Goal: Task Accomplishment & Management: Contribute content

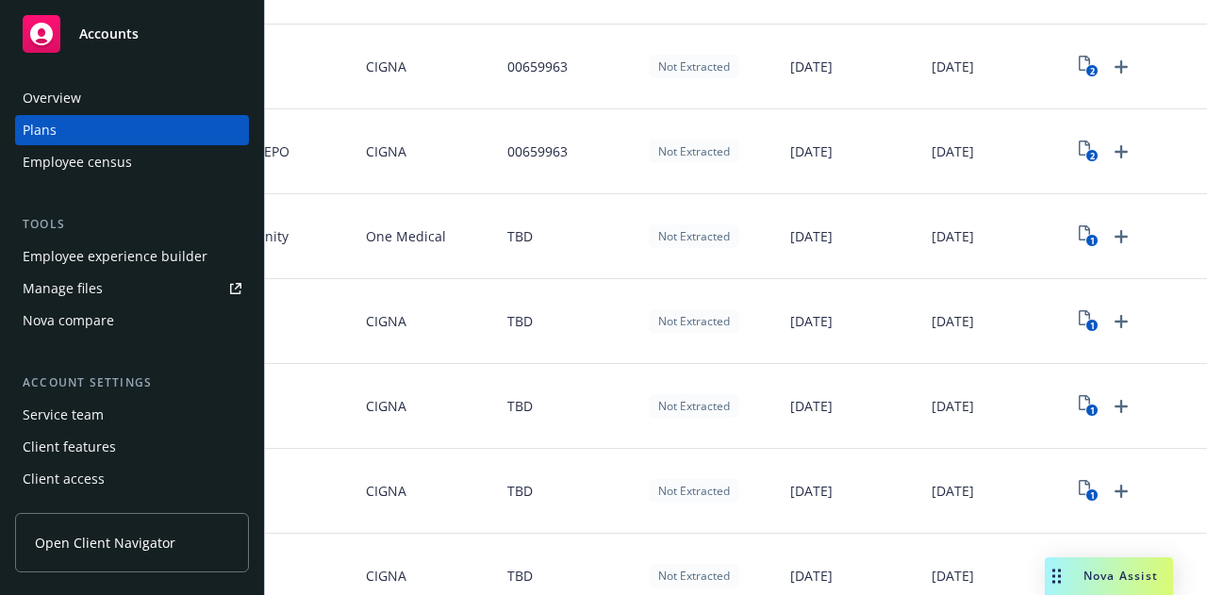
scroll to position [385, 0]
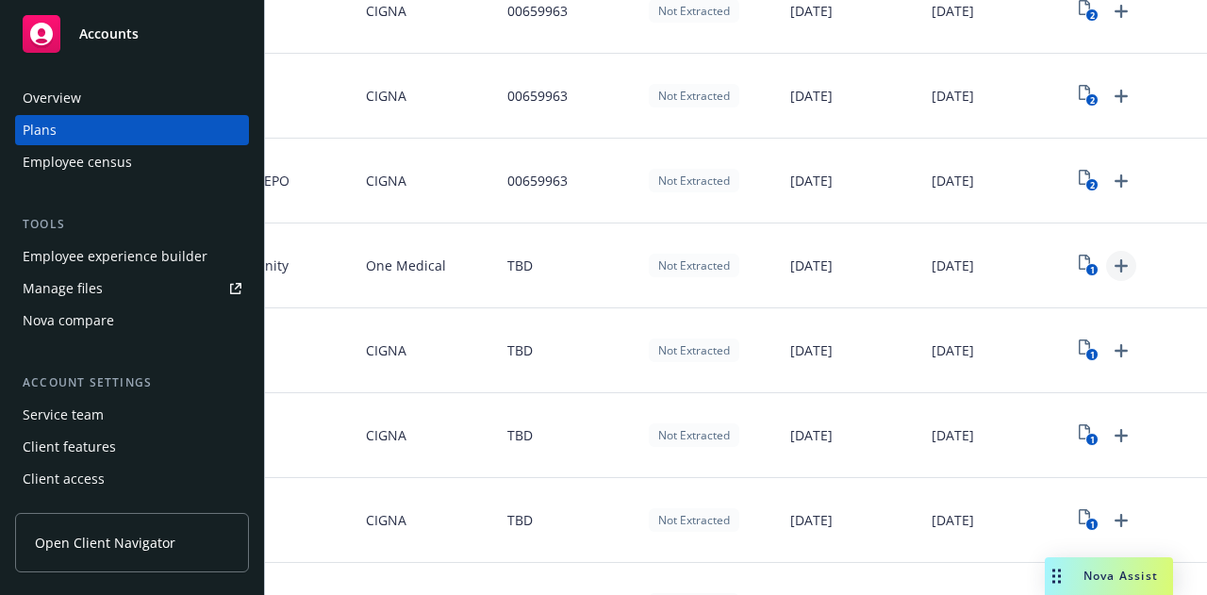
click at [1110, 261] on icon "Upload Plan Documents" at bounding box center [1121, 266] width 23 height 23
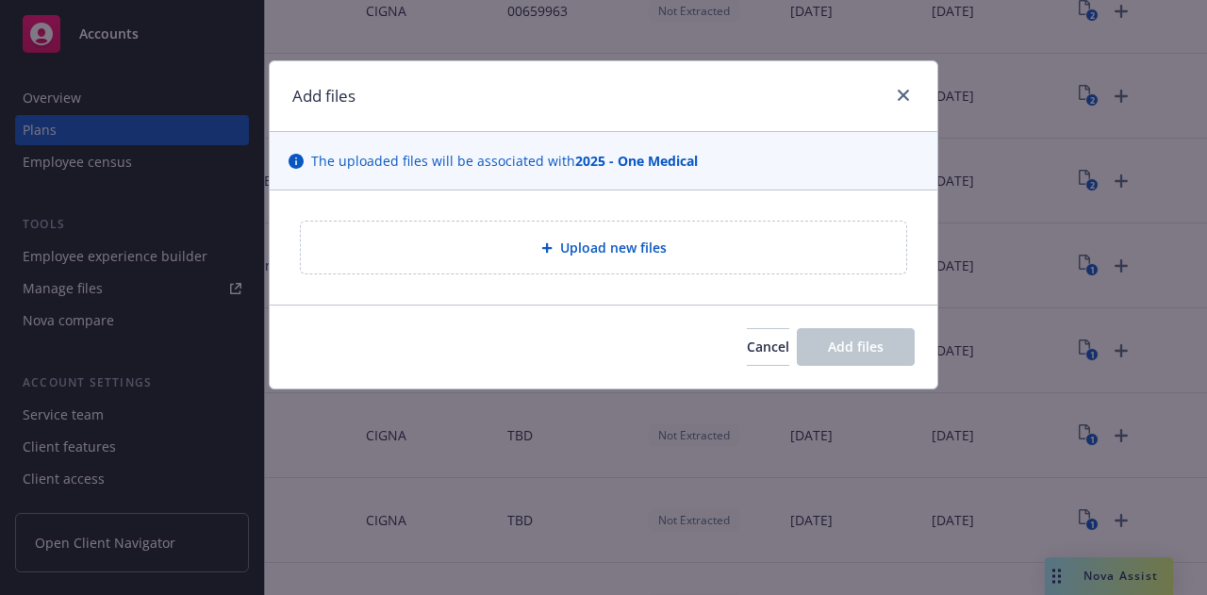
click at [683, 234] on div "Upload new files" at bounding box center [603, 248] width 605 height 52
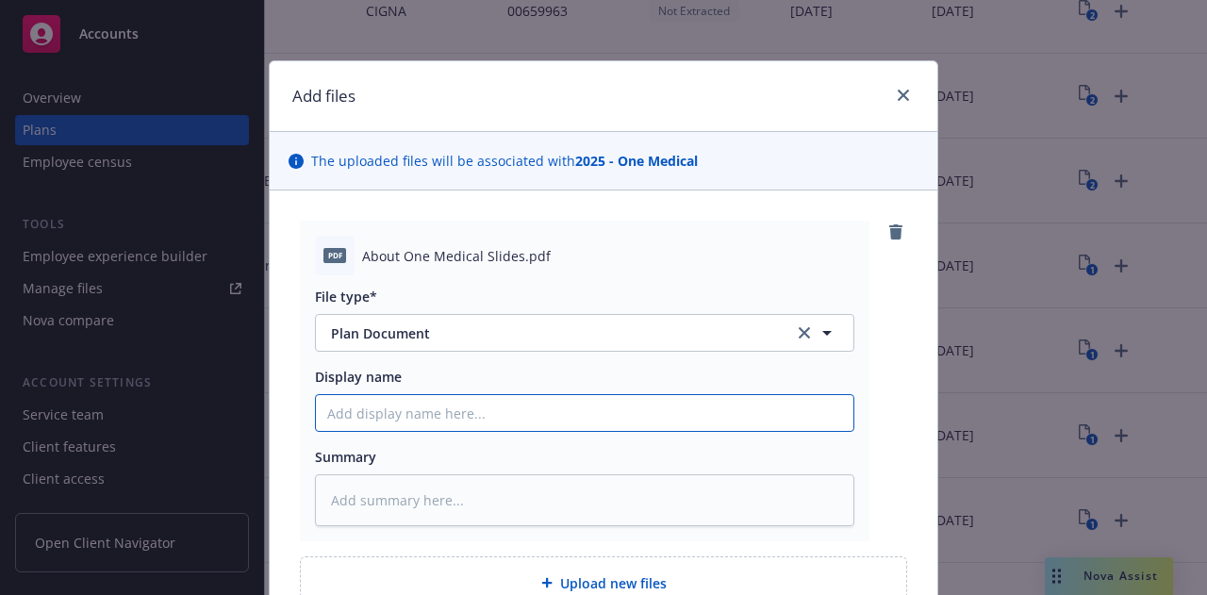
click at [364, 418] on input "Display name" at bounding box center [585, 413] width 538 height 36
type textarea "x"
type input "O"
type textarea "x"
type input "On"
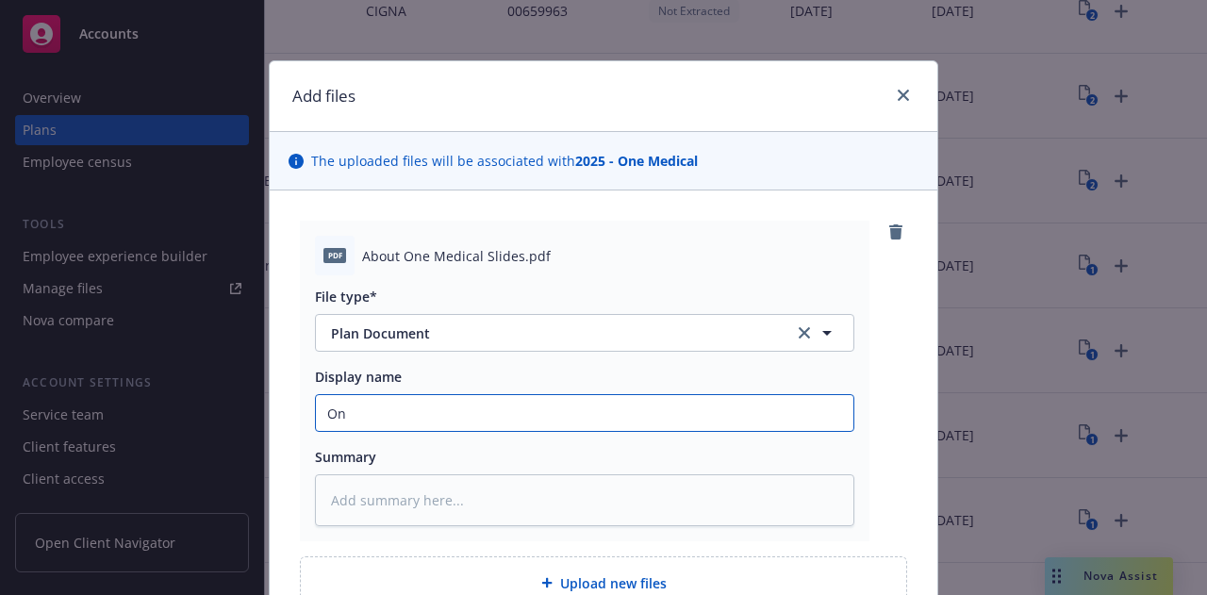
type textarea "x"
type input "One"
type textarea "x"
type input "One"
type textarea "x"
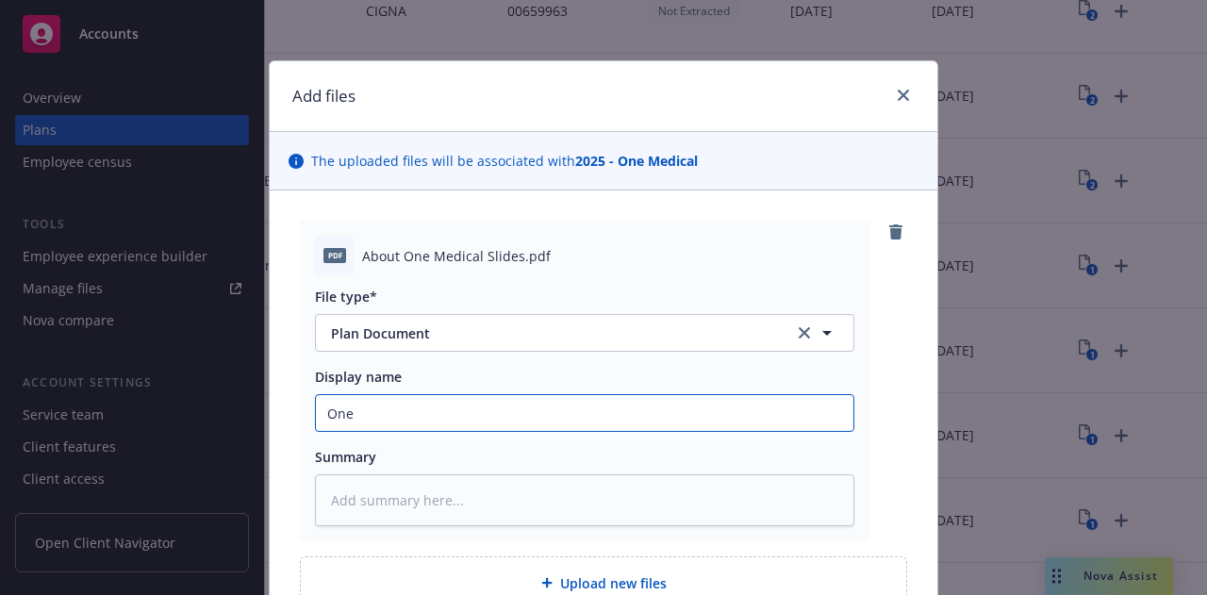
type input "One M"
type textarea "x"
type input "One Me"
type textarea "x"
type input "One Med"
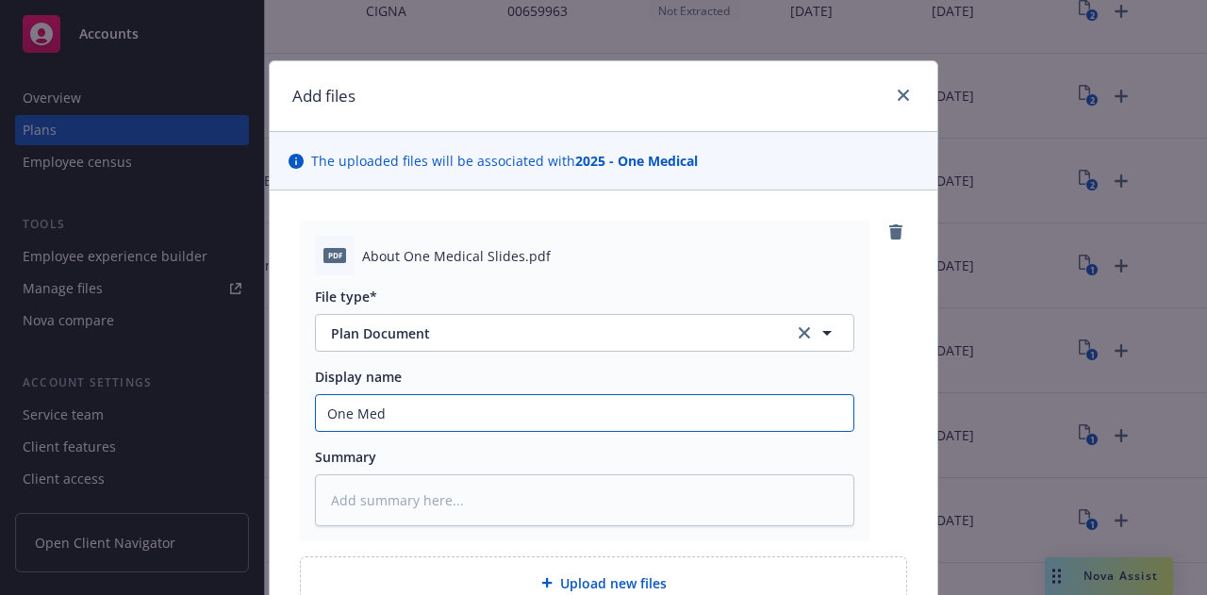
type textarea "x"
type input "One Medi"
type textarea "x"
type input "One Medic"
type textarea "x"
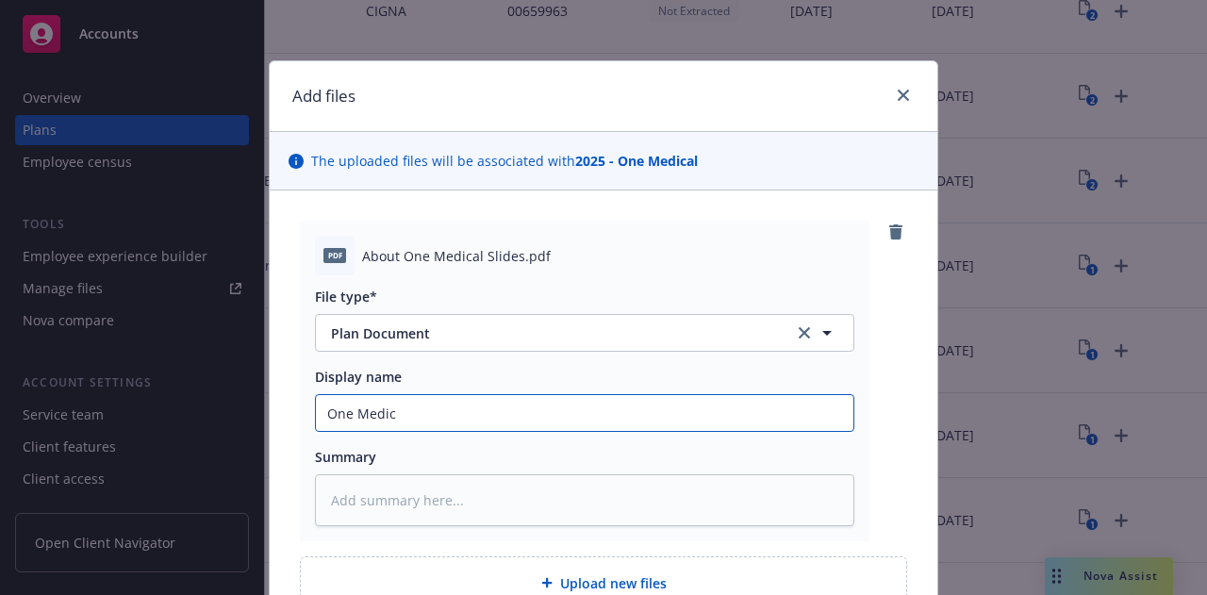
type input "One Medica"
type textarea "x"
type input "One Medical"
type textarea "x"
type input "One Medical p"
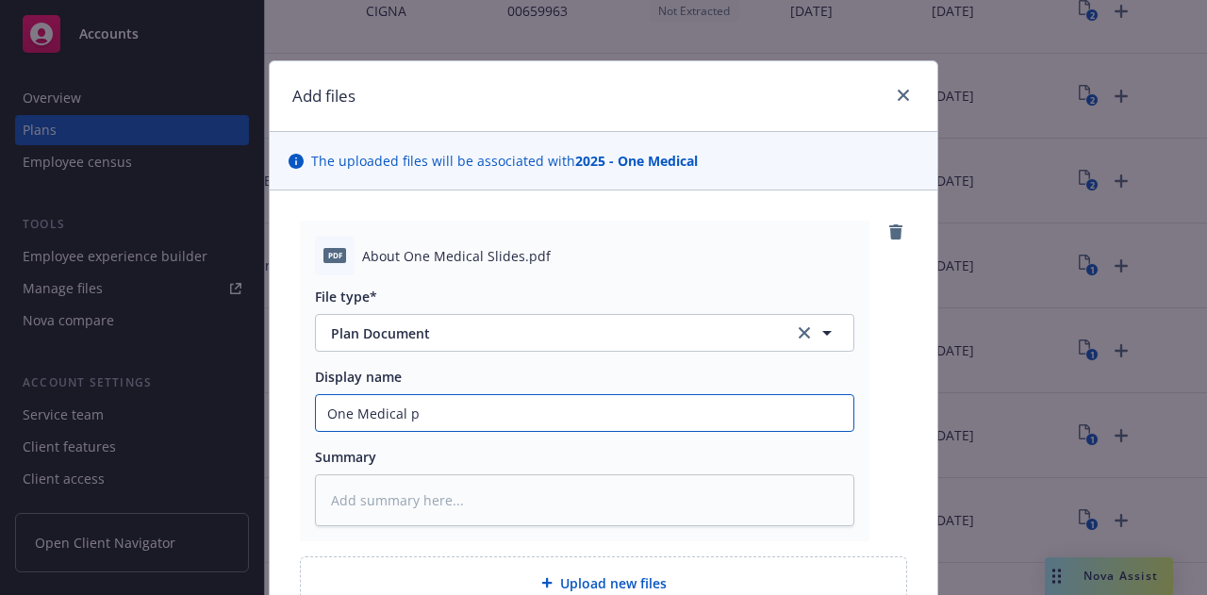
type textarea "x"
type input "One Medical"
type textarea "x"
type input "One Medical p"
type textarea "x"
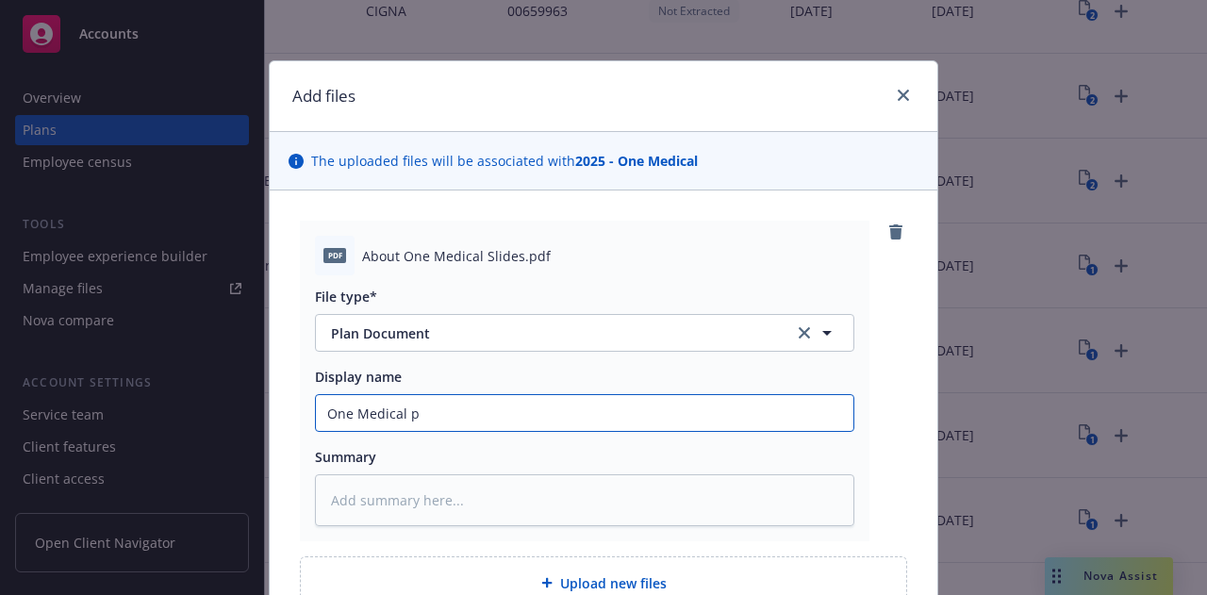
type input "One Medical pr"
type textarea "x"
type input "One Medical pre"
type textarea "x"
type input "One Medical pres"
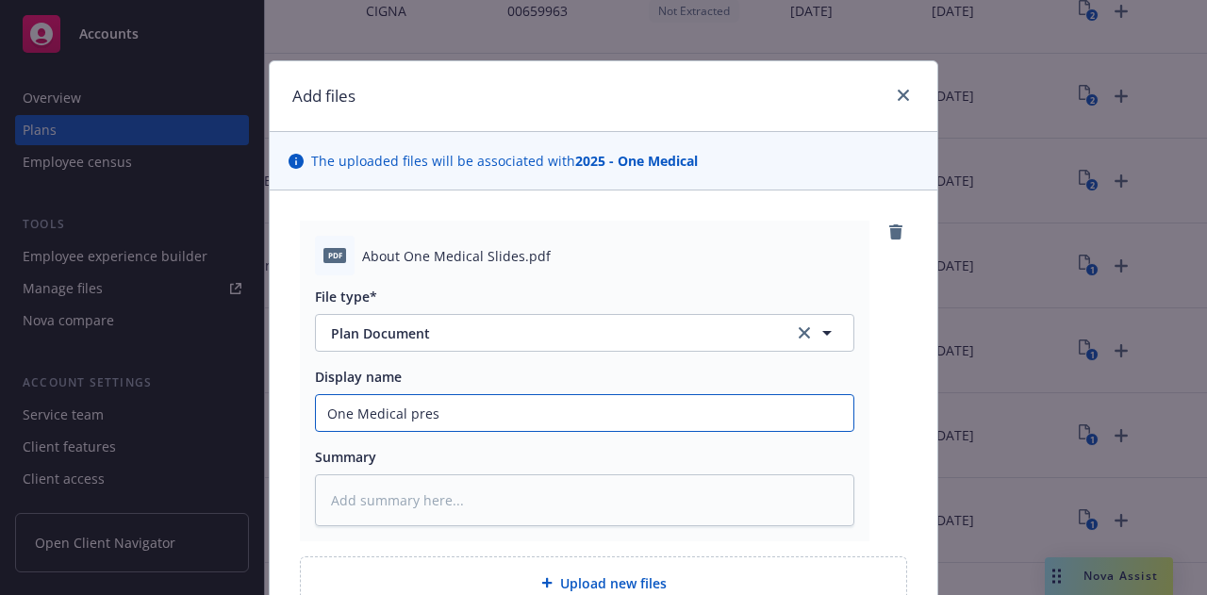
type textarea "x"
type input "One Medical prese"
type textarea "x"
type input "One Medical presen"
type textarea "x"
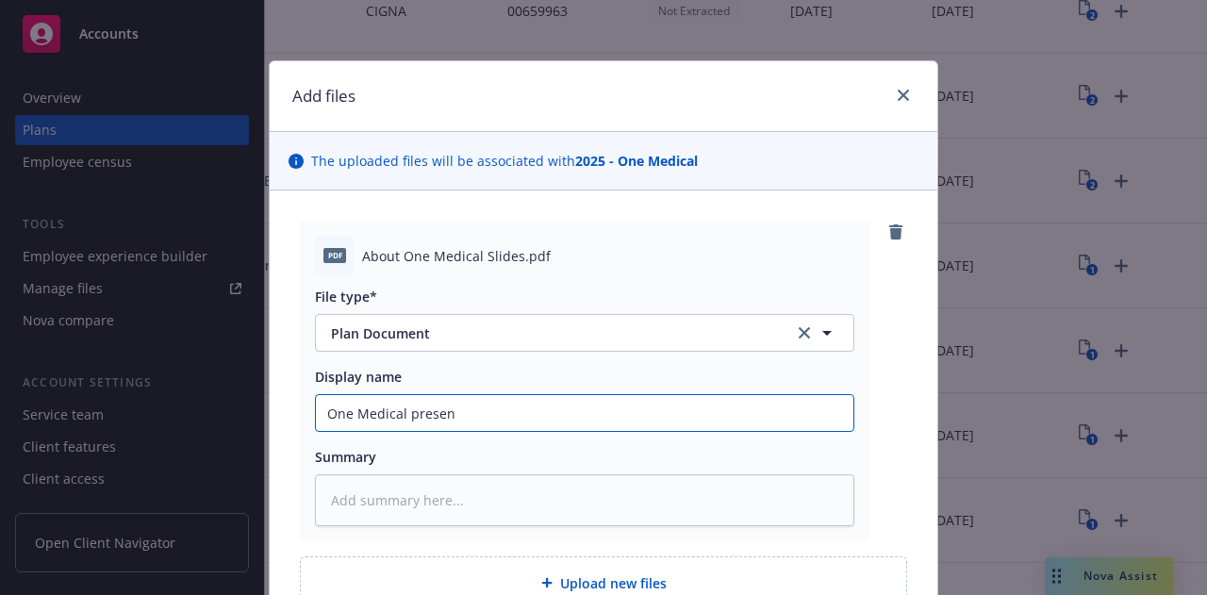
type input "One Medical present"
type textarea "x"
type input "One Medical presenta"
type textarea "x"
type input "One Medical presentat"
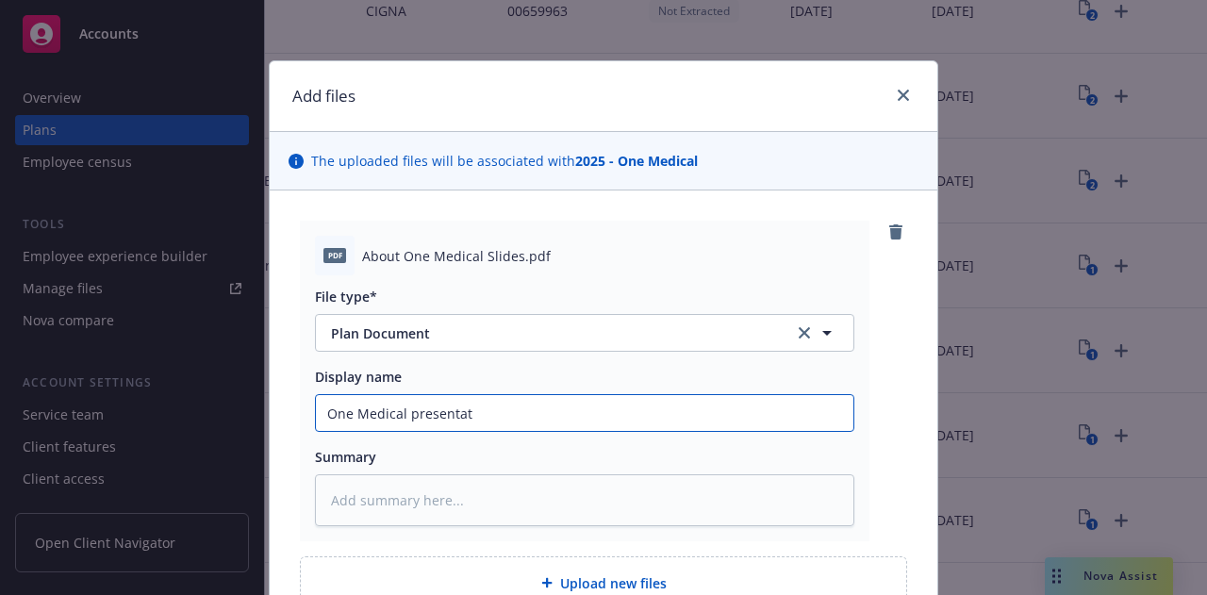
type textarea "x"
type input "One Medical presentati"
type textarea "x"
type input "One Medical presentatio"
type textarea "x"
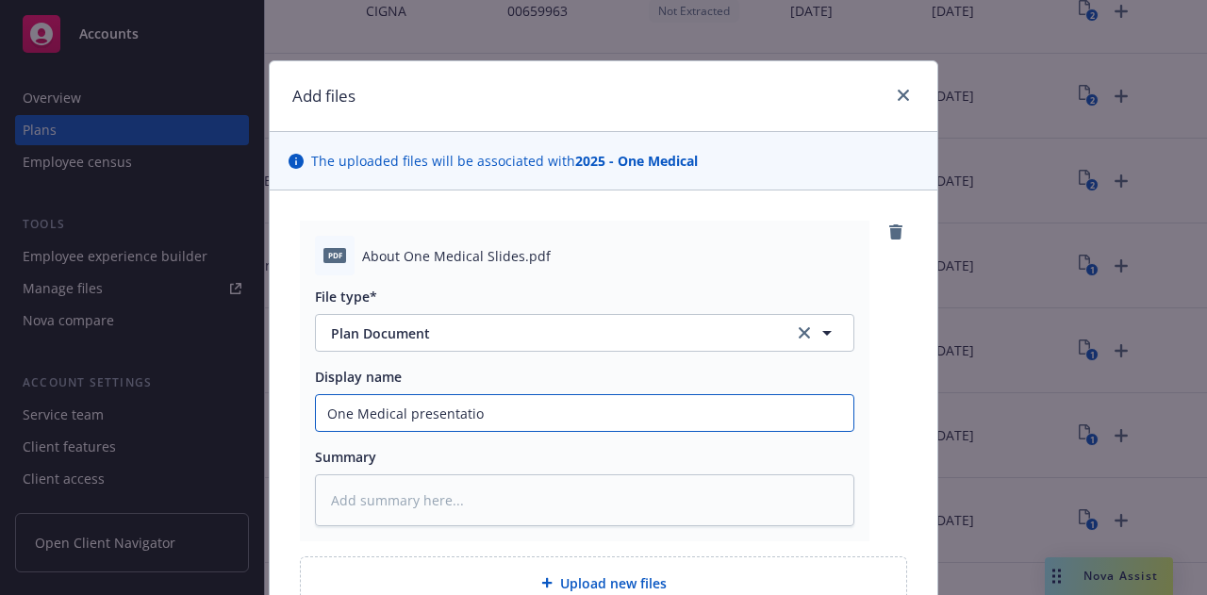
type input "One Medical presentation"
drag, startPoint x: 400, startPoint y: 413, endPoint x: 673, endPoint y: 427, distance: 273.8
click at [673, 427] on input "One Medical presentation" at bounding box center [585, 413] width 538 height 36
type textarea "x"
type input "One Medical e"
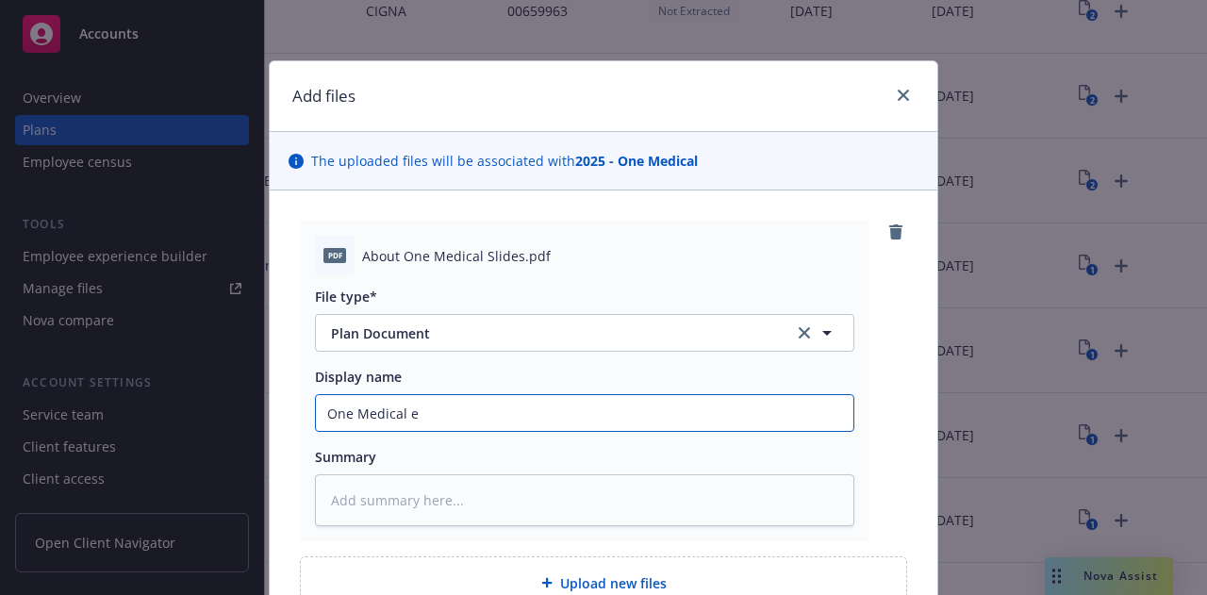
type textarea "x"
type input "One Medical ed"
type textarea "x"
type input "One Medical edu"
type textarea "x"
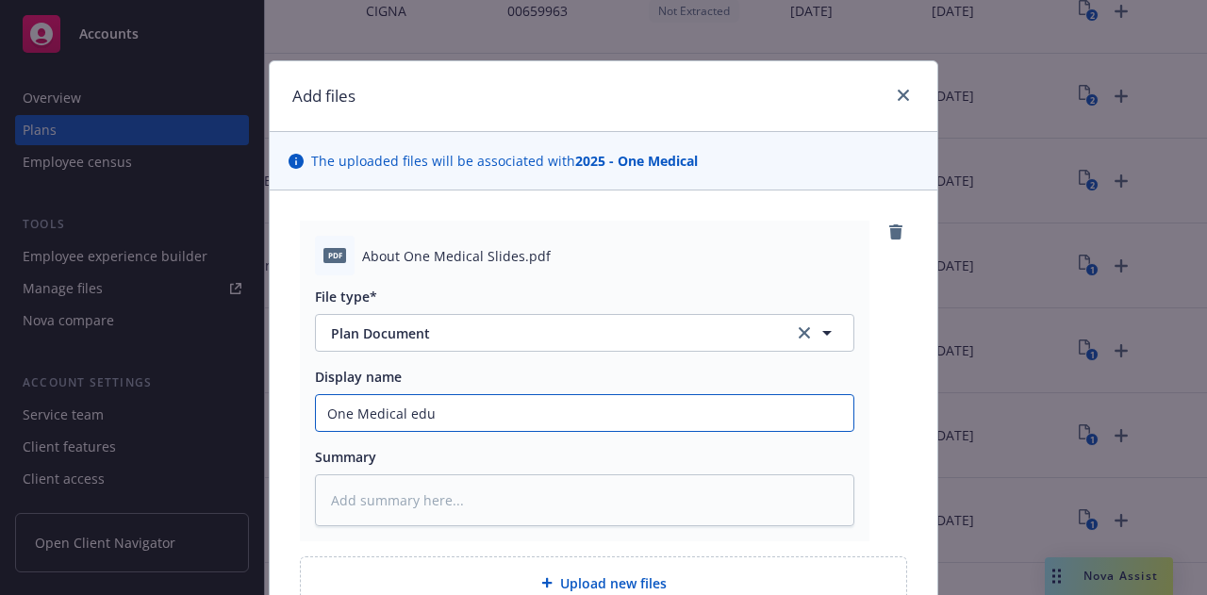
type input "One Medical educ"
type textarea "x"
type input "One Medical educa"
type textarea "x"
type input "One Medical educati"
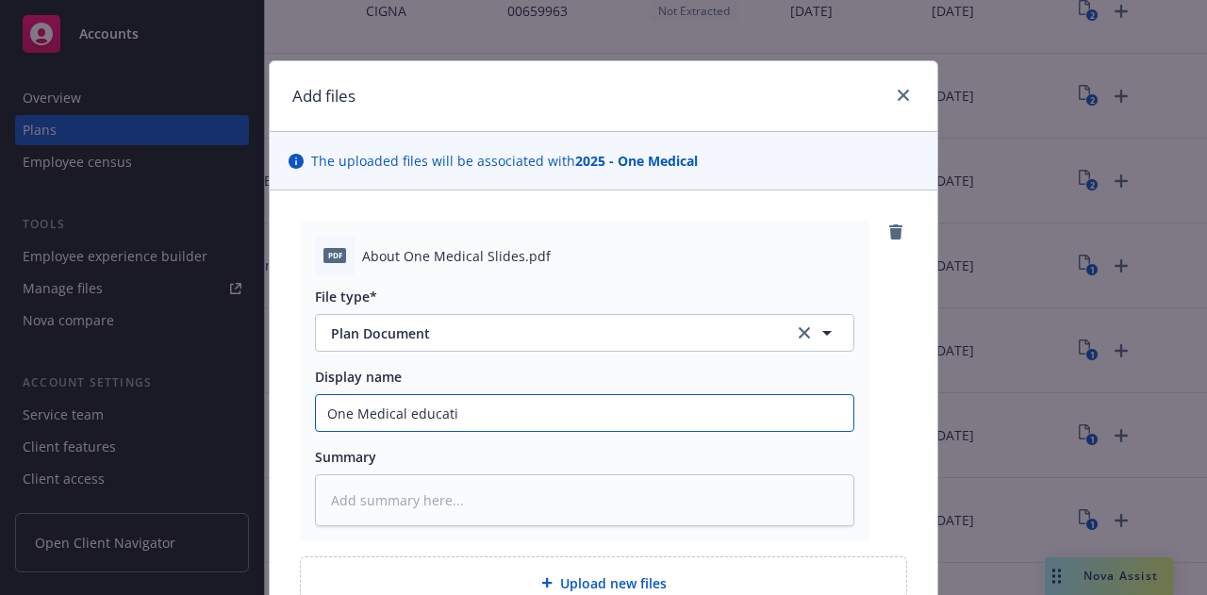
type textarea "x"
type input "One Medical educatio"
type textarea "x"
type input "One Medical education"
type textarea "x"
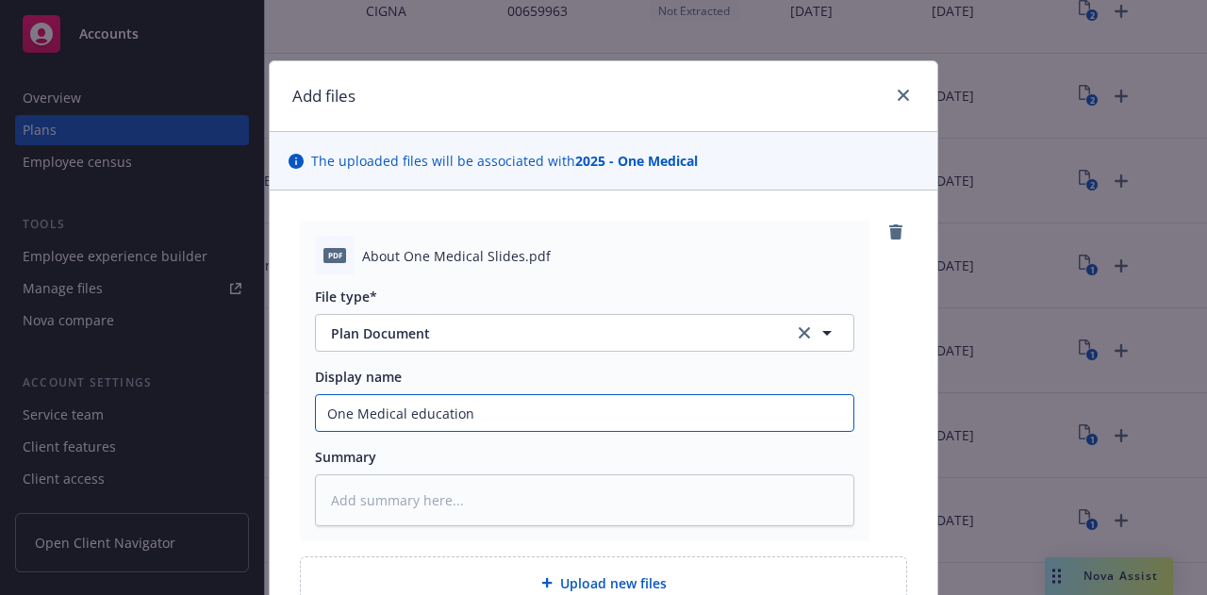
type input "One Medical educationa"
type textarea "x"
type input "One Medical educational"
type textarea "x"
type input "One Medical educational"
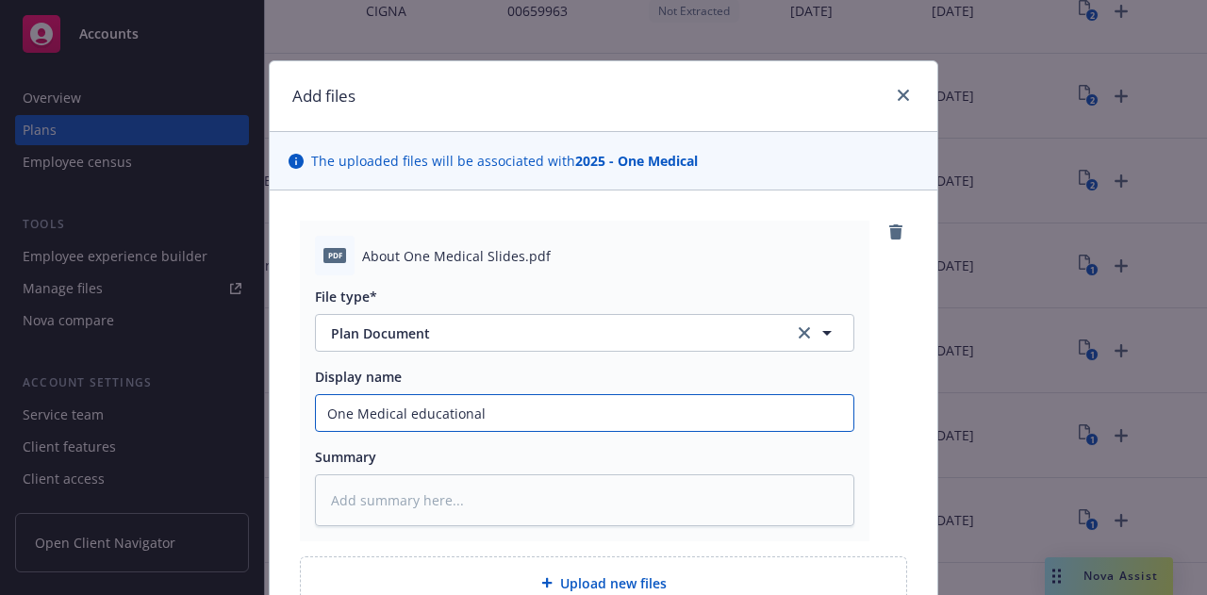
type textarea "x"
type input "One Medical educational l"
type textarea "x"
type input "One Medical educational li"
type textarea "x"
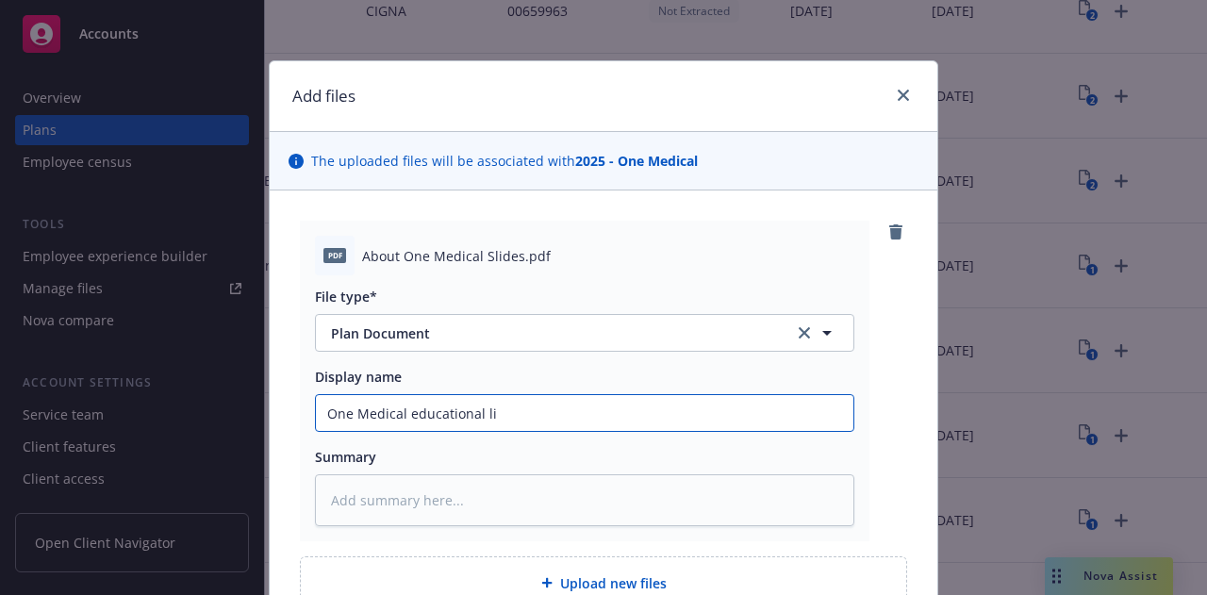
type input "One Medical educational lid"
type textarea "x"
type input "One Medical educational lide"
type textarea "x"
type input "One Medical educational lides"
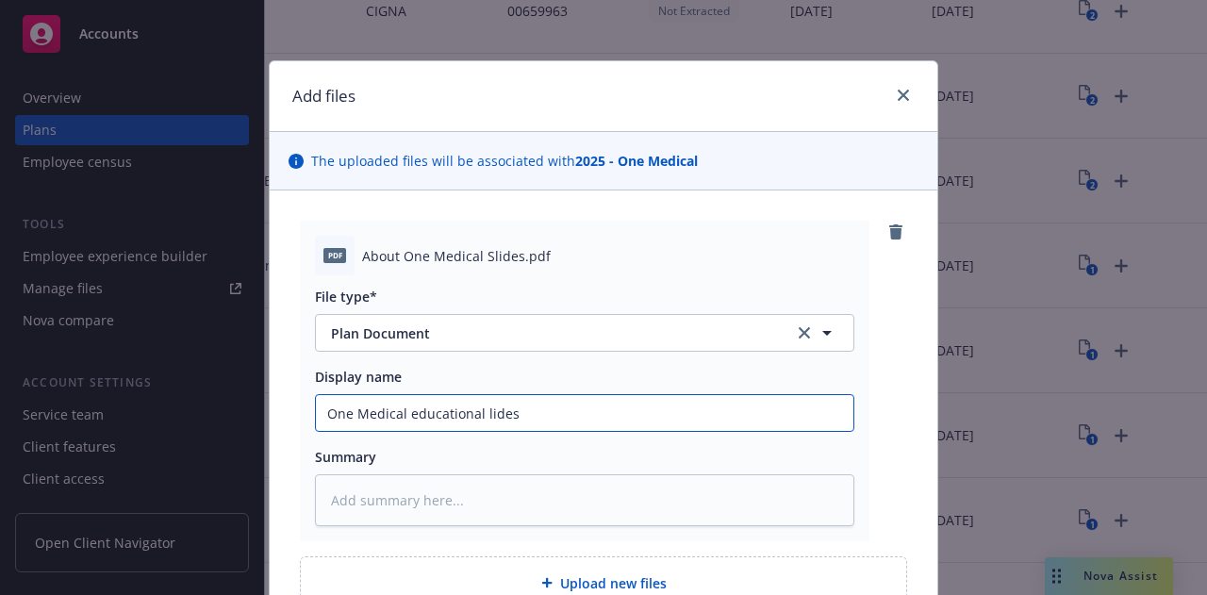
click at [481, 409] on input "One Medical educational lides" at bounding box center [585, 413] width 538 height 36
type textarea "x"
click at [565, 427] on input "One Medical educational slides" at bounding box center [585, 413] width 538 height 36
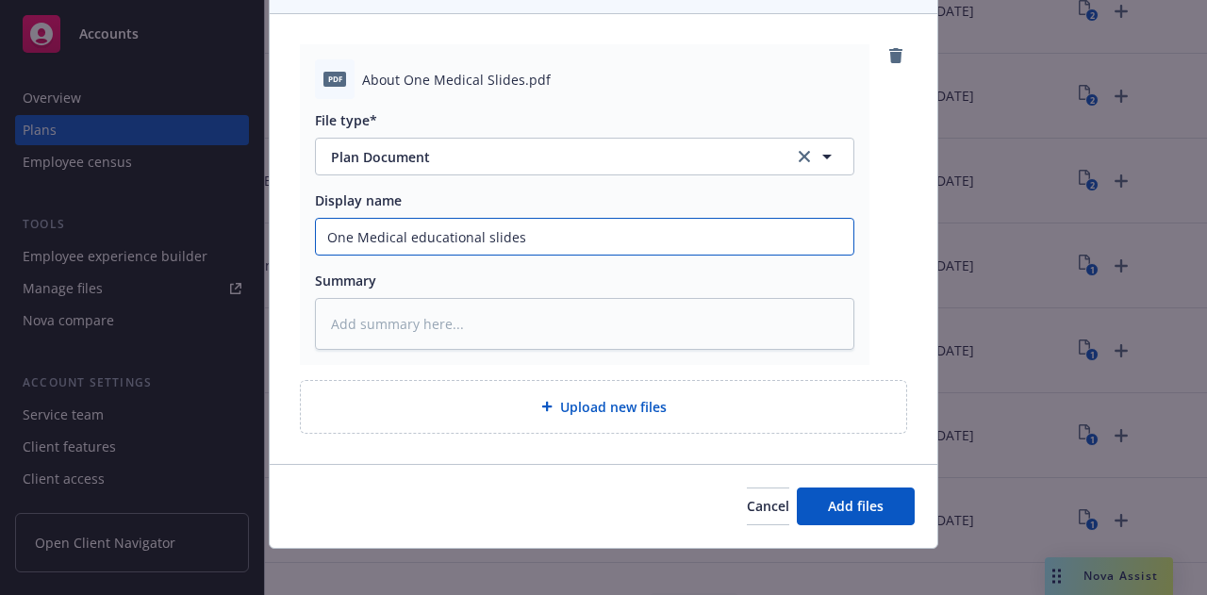
scroll to position [188, 0]
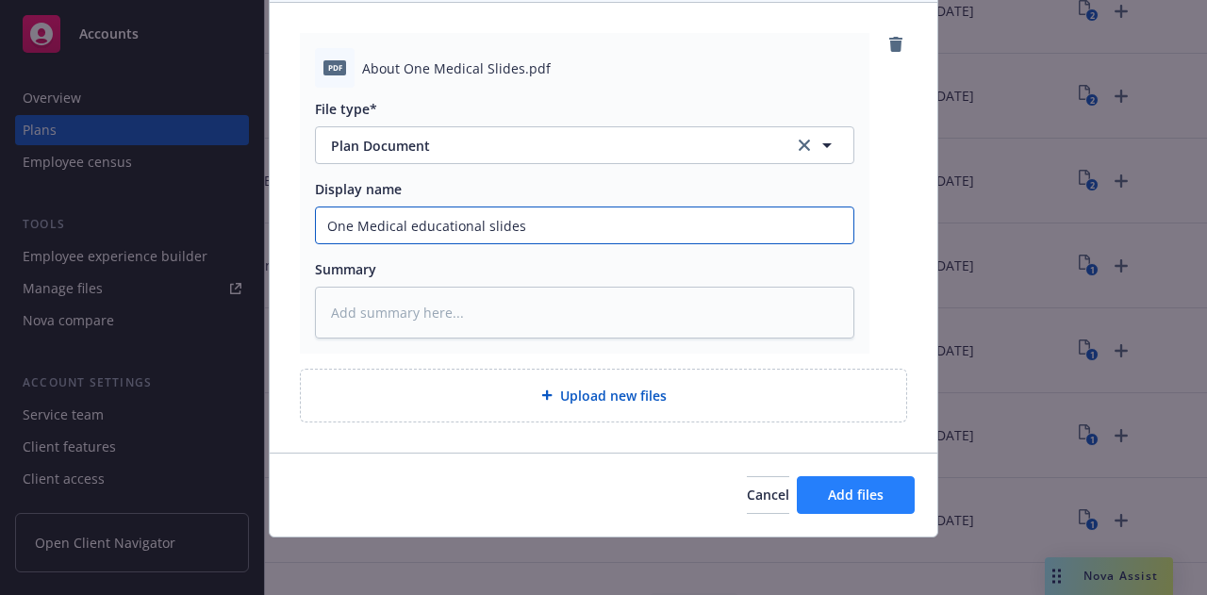
type input "One Medical educational slides"
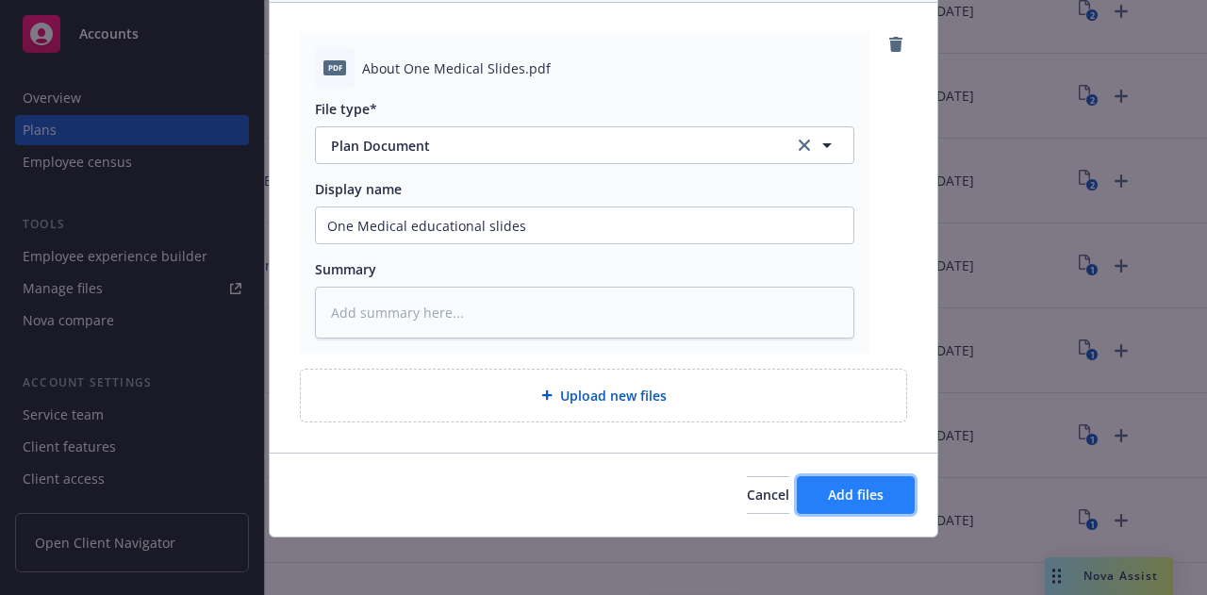
click at [887, 507] on button "Add files" at bounding box center [856, 495] width 118 height 38
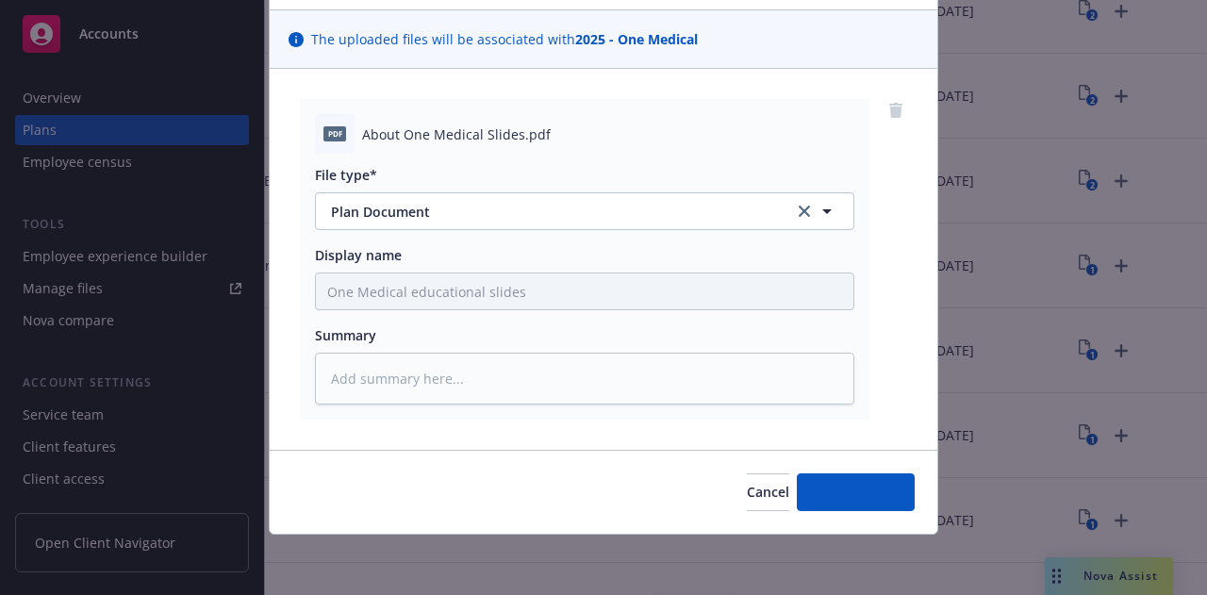
scroll to position [119, 0]
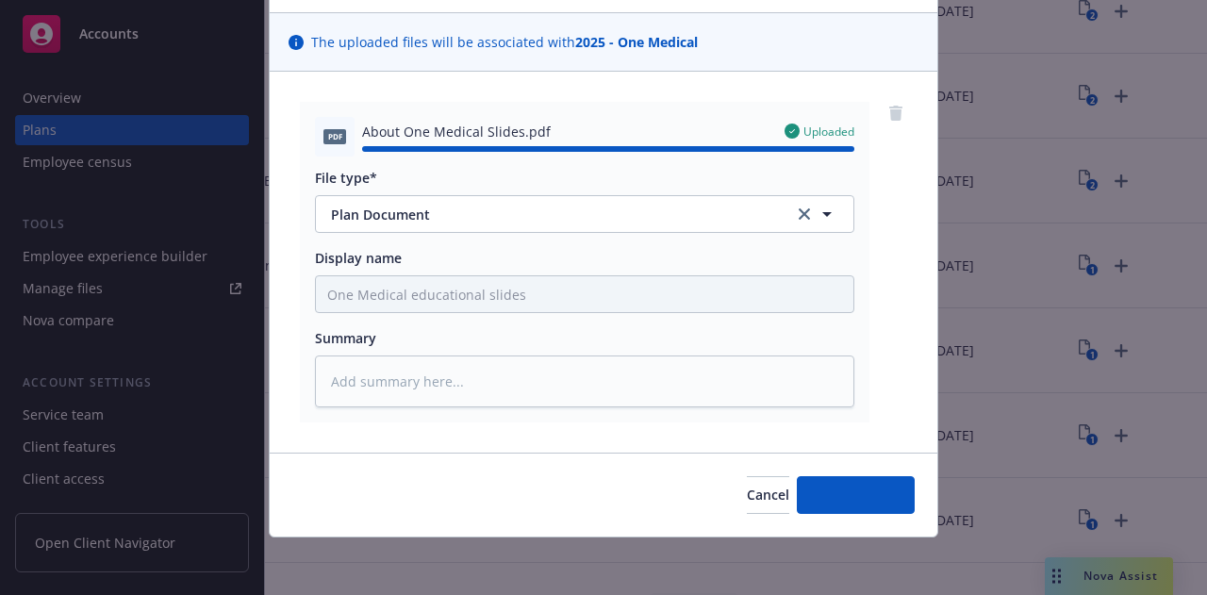
type textarea "x"
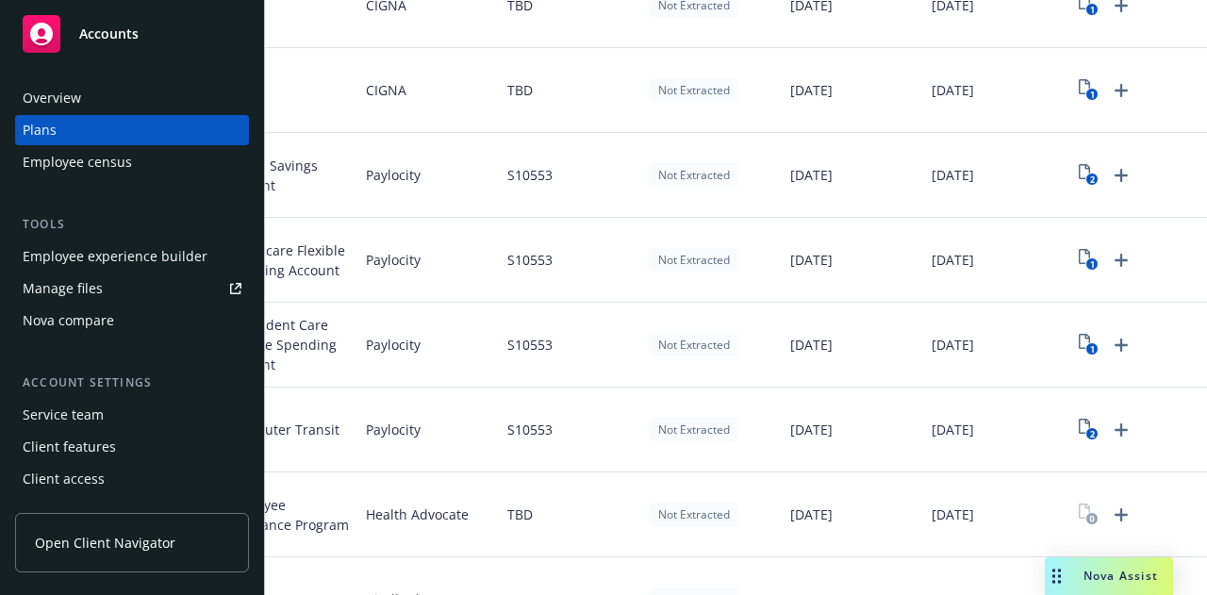
scroll to position [1045, 0]
